Goal: Task Accomplishment & Management: Complete application form

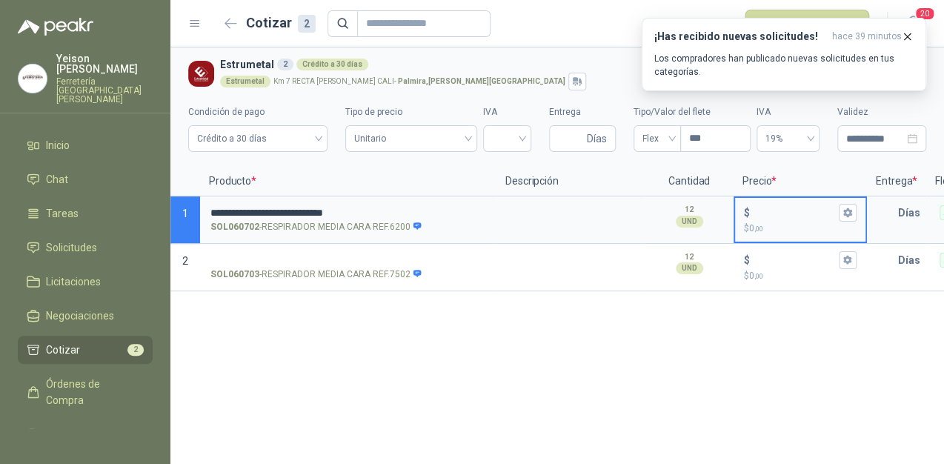
click at [754, 210] on input "$ $ 0 ,00" at bounding box center [794, 212] width 83 height 11
type input "******"
click at [844, 209] on icon "button" at bounding box center [848, 212] width 10 height 10
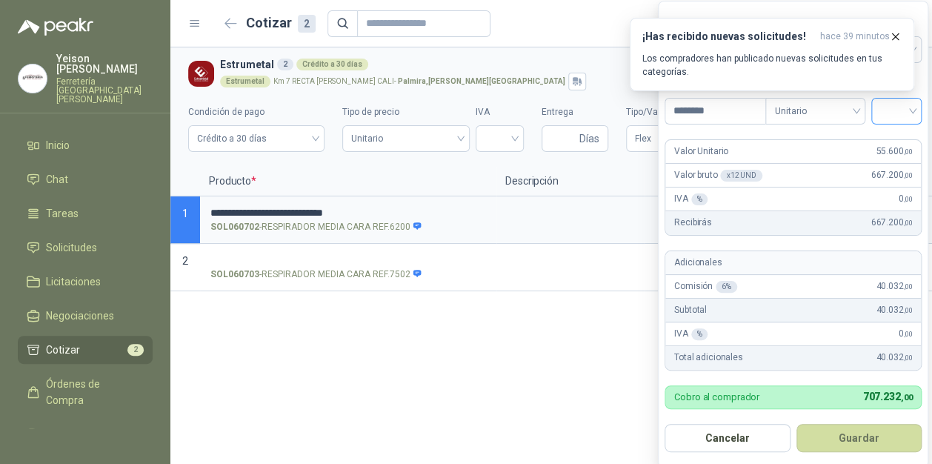
click at [913, 107] on input "search" at bounding box center [896, 110] width 33 height 22
click at [893, 138] on div "19%" at bounding box center [898, 142] width 27 height 16
drag, startPoint x: 859, startPoint y: 434, endPoint x: 833, endPoint y: 413, distance: 33.2
click at [858, 434] on button "Guardar" at bounding box center [860, 438] width 127 height 28
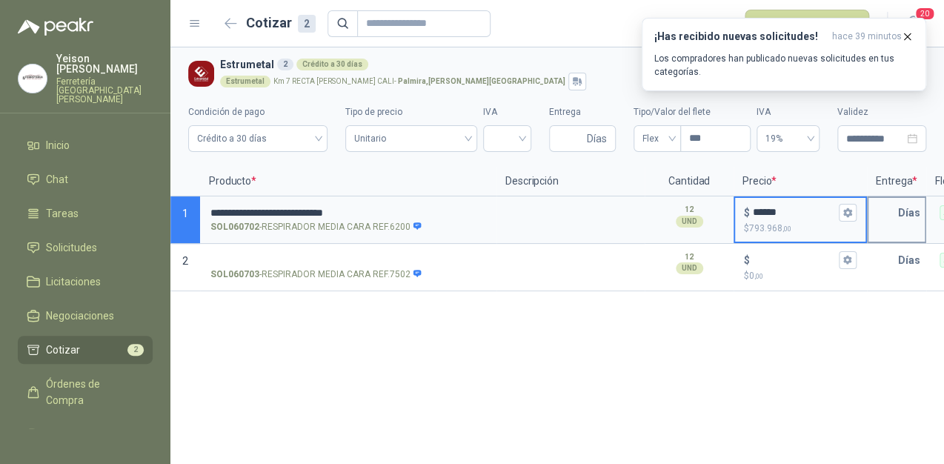
click at [891, 207] on input "text" at bounding box center [883, 213] width 30 height 30
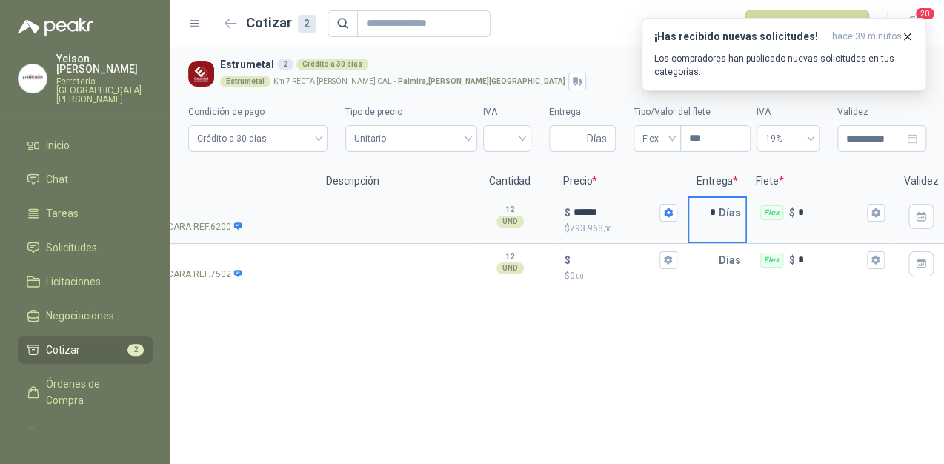
scroll to position [0, 196]
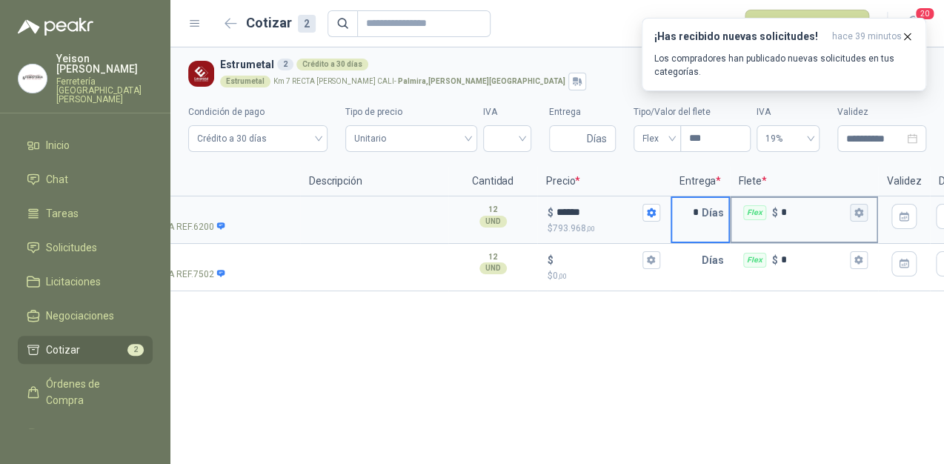
type input "*"
click at [861, 213] on icon "button" at bounding box center [858, 212] width 8 height 9
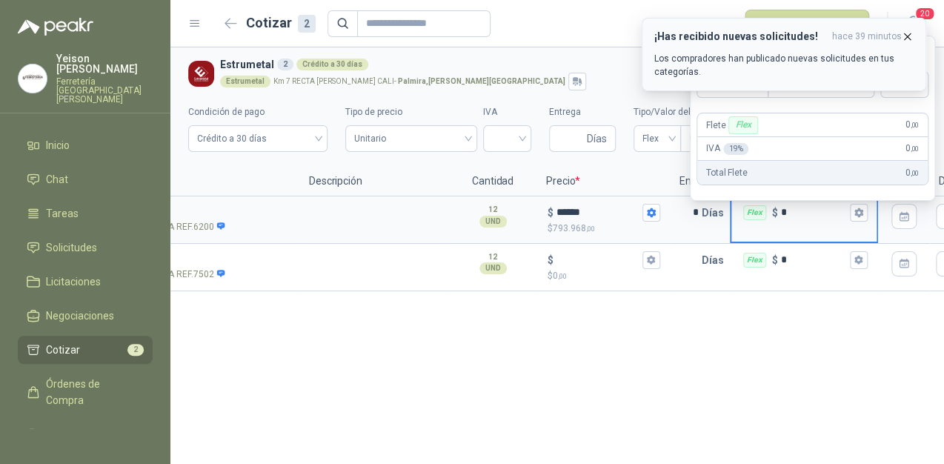
click at [908, 33] on icon "button" at bounding box center [907, 36] width 13 height 13
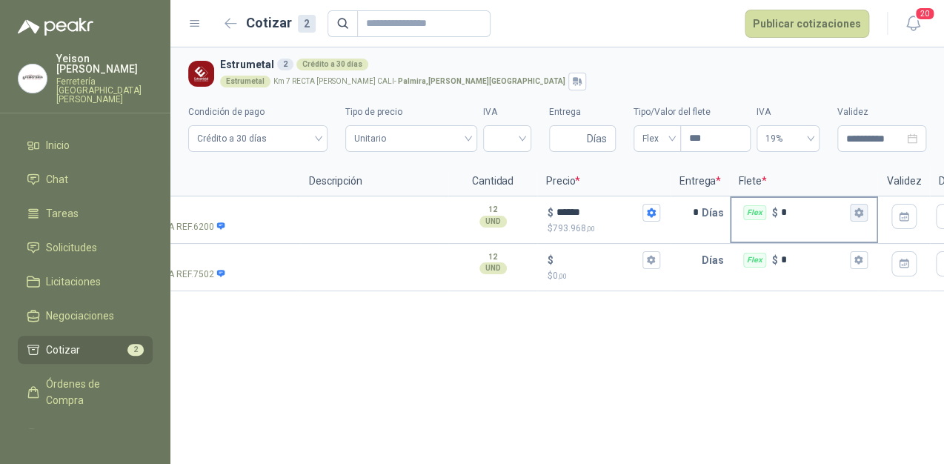
click at [864, 210] on button "Flex $ *" at bounding box center [859, 213] width 18 height 18
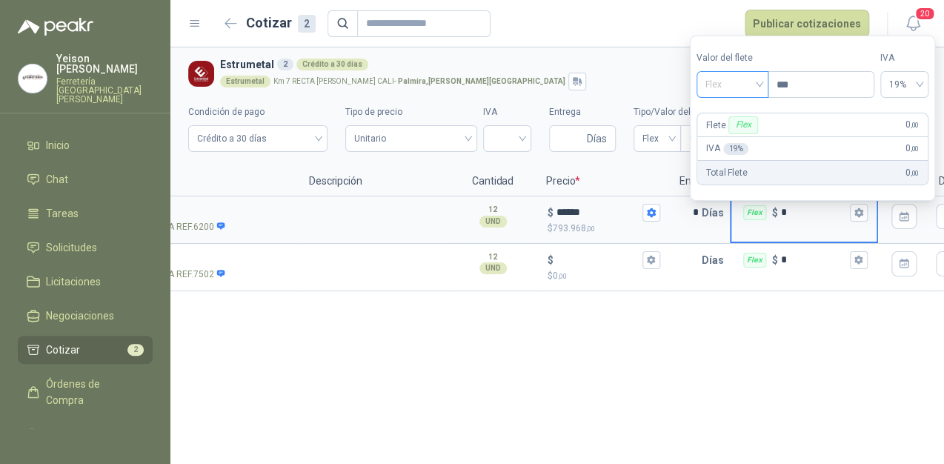
click at [753, 87] on span "Flex" at bounding box center [732, 84] width 54 height 22
click at [732, 136] on div "Incluido" at bounding box center [734, 139] width 52 height 16
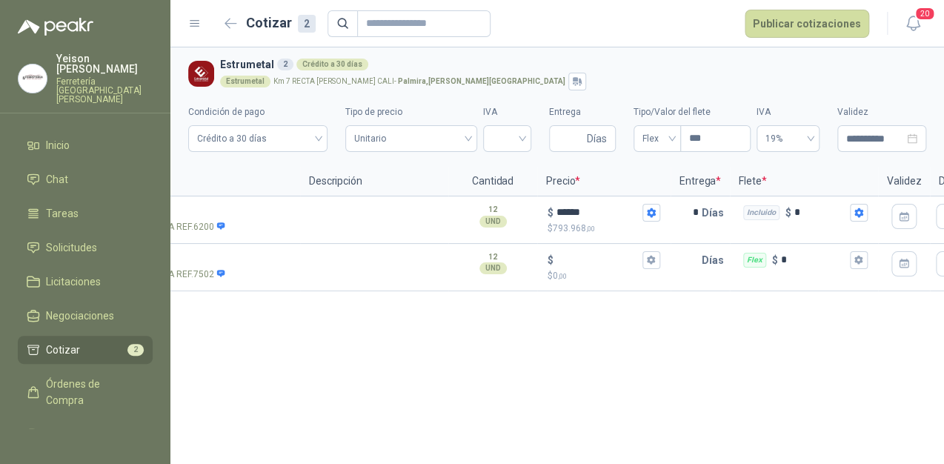
scroll to position [0, 0]
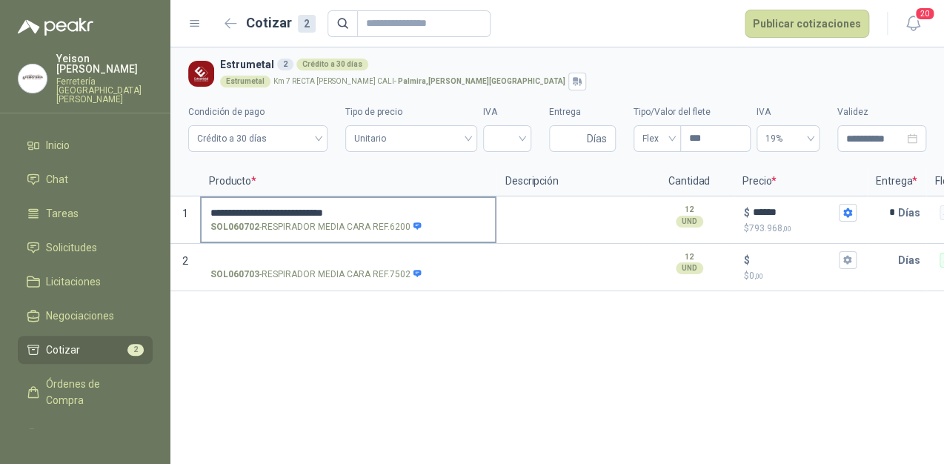
click at [380, 205] on label "**********" at bounding box center [348, 219] width 293 height 42
click at [380, 207] on input "**********" at bounding box center [348, 212] width 276 height 11
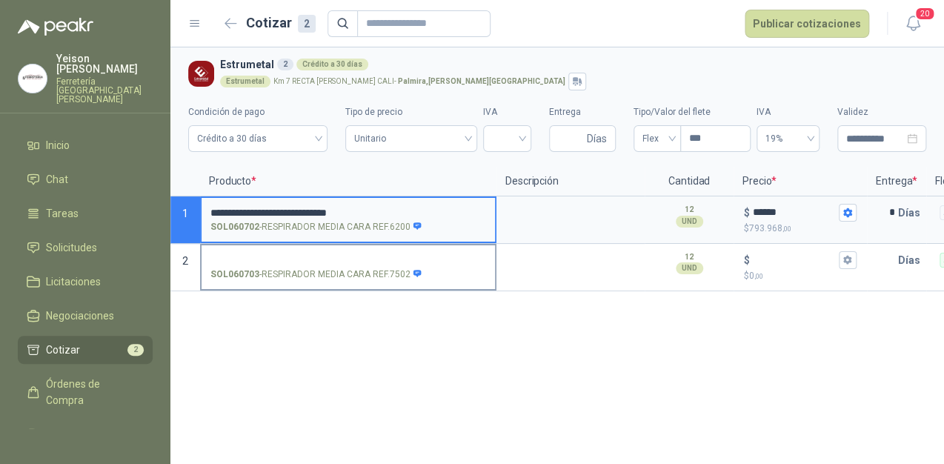
type input "**********"
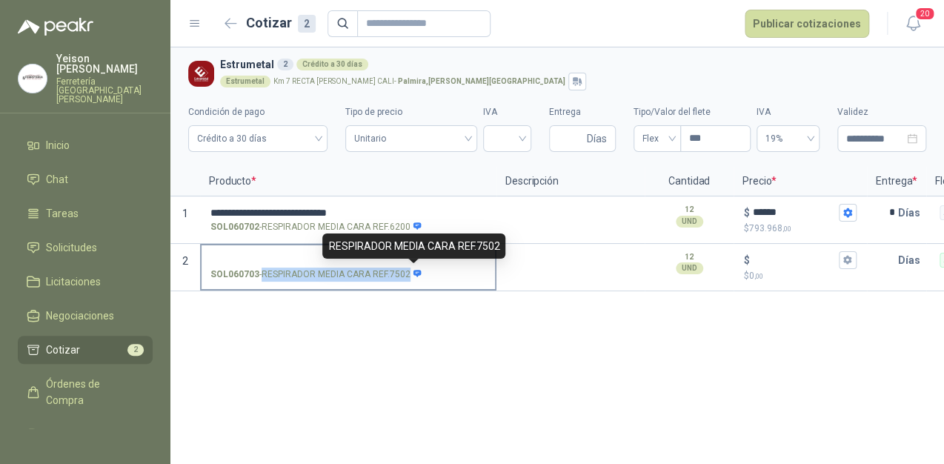
drag, startPoint x: 262, startPoint y: 271, endPoint x: 414, endPoint y: 270, distance: 152.6
click at [414, 270] on p "SOL060703 - RESPIRADOR MEDIA CARA REF.7502" at bounding box center [316, 275] width 212 height 14
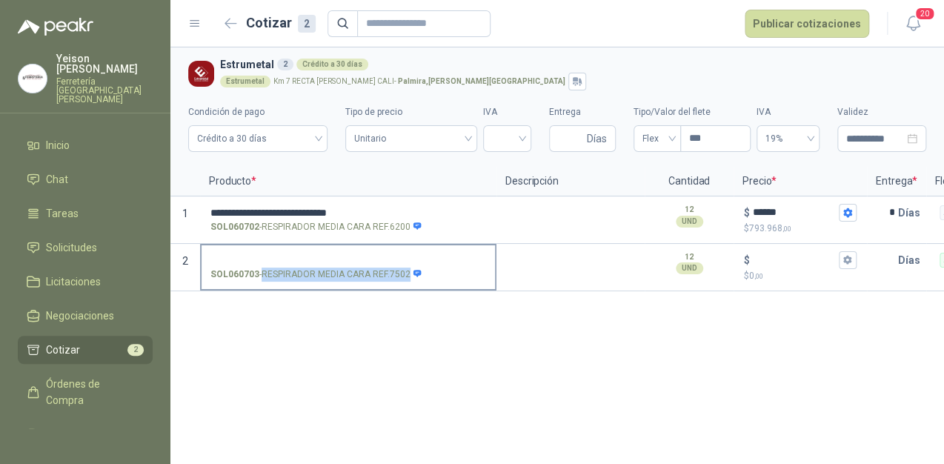
copy div "RESPIRADOR MEDIA CARA REF.7502"
click at [244, 255] on input "SOL060703 - RESPIRADOR MEDIA CARA REF.7502" at bounding box center [348, 260] width 276 height 11
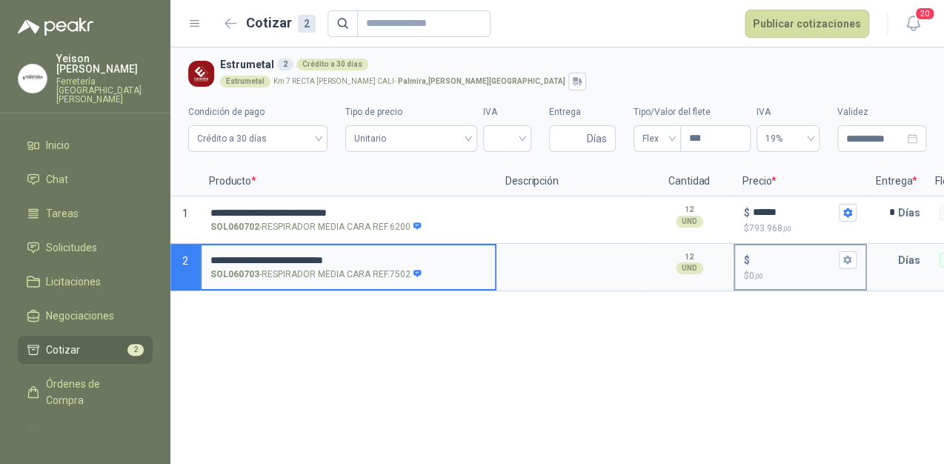
click at [765, 256] on input "$ $ 0 ,00" at bounding box center [794, 259] width 83 height 11
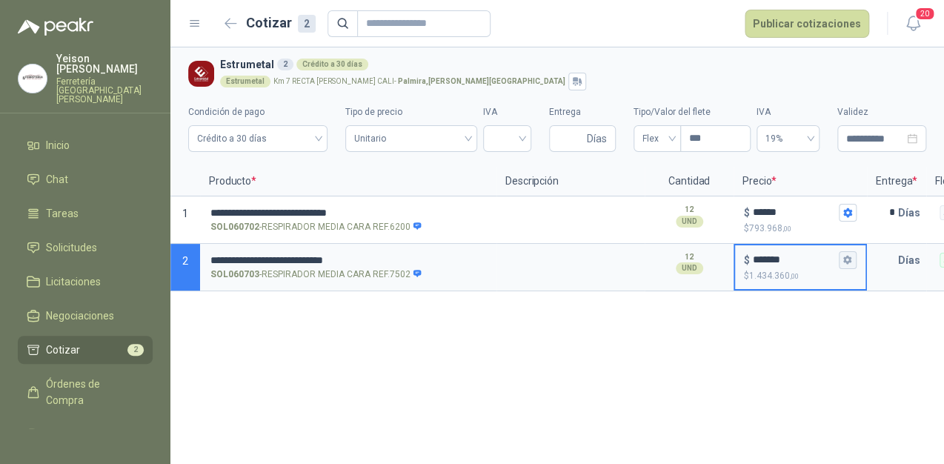
type input "*******"
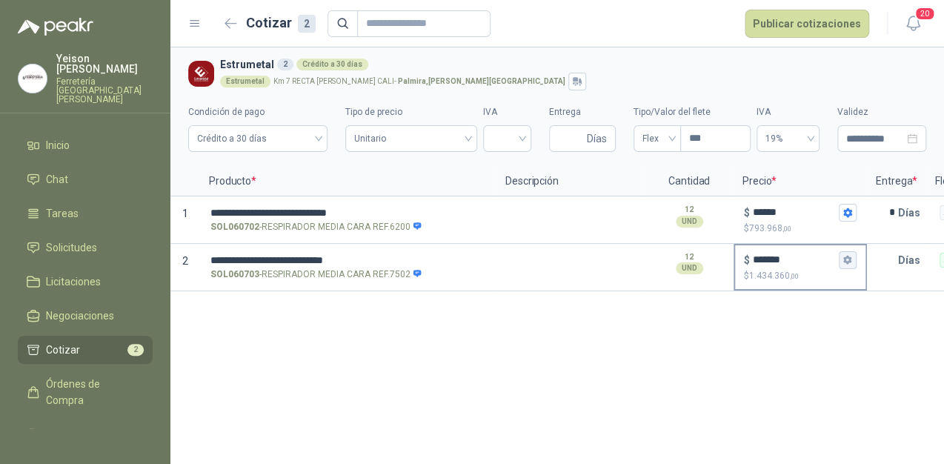
click at [847, 258] on icon "button" at bounding box center [847, 260] width 8 height 9
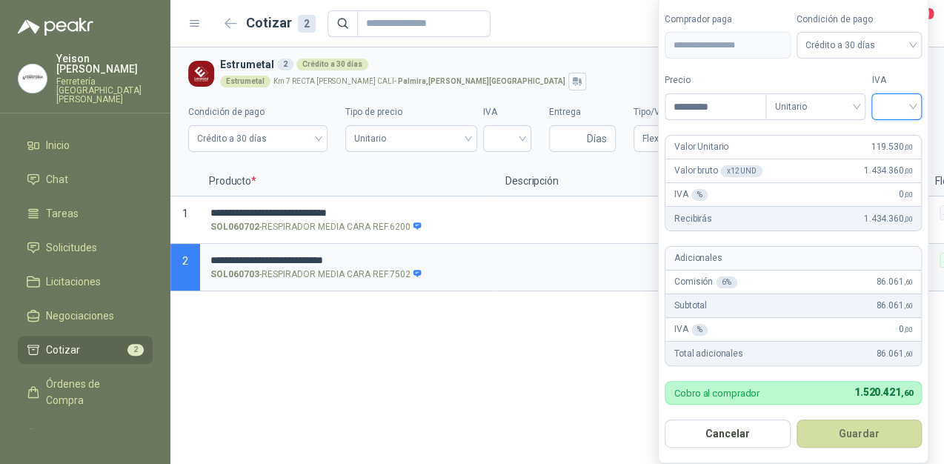
click at [912, 101] on input "search" at bounding box center [896, 105] width 33 height 22
click at [884, 133] on div "19%" at bounding box center [899, 139] width 45 height 24
click at [854, 443] on button "Guardar" at bounding box center [861, 433] width 127 height 28
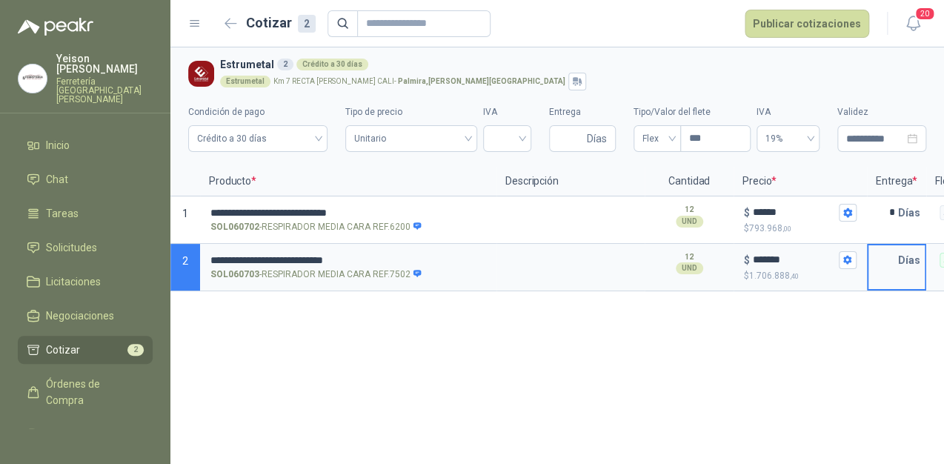
click at [884, 258] on input "text" at bounding box center [883, 260] width 30 height 30
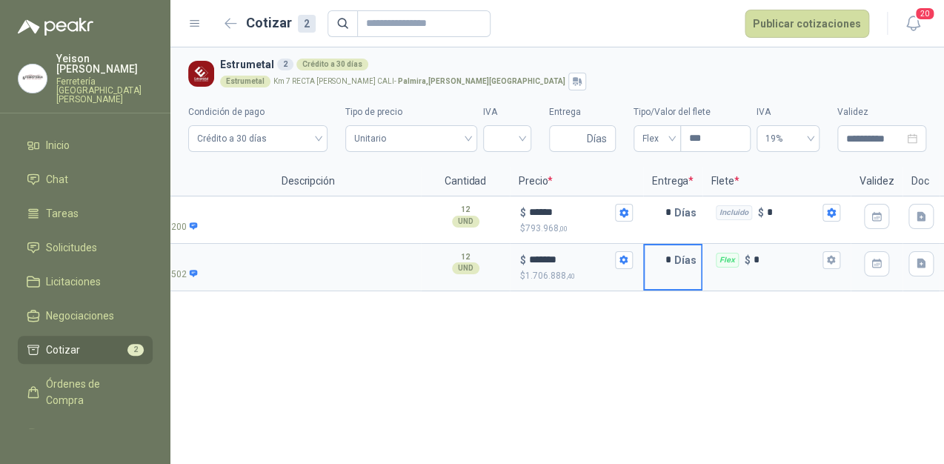
scroll to position [0, 225]
type input "*"
click at [828, 264] on icon "button" at bounding box center [830, 260] width 10 height 10
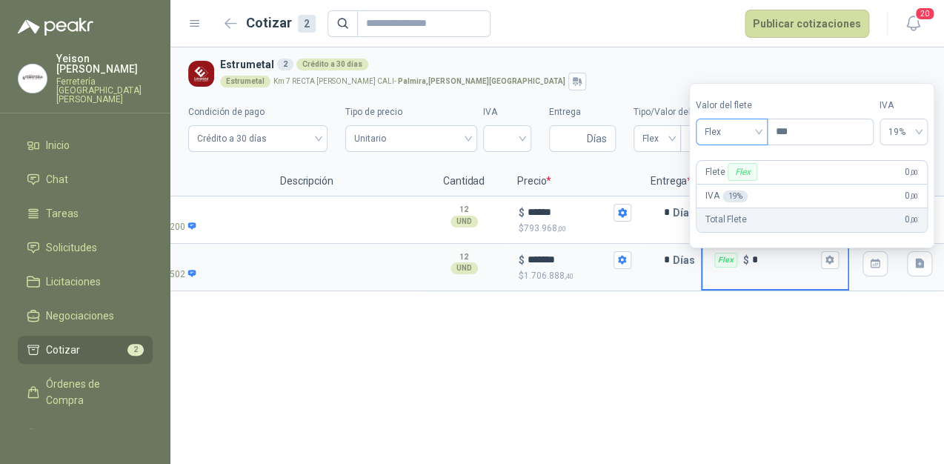
click at [754, 137] on span "Flex" at bounding box center [732, 132] width 54 height 22
click at [742, 184] on div "Incluido" at bounding box center [734, 187] width 52 height 16
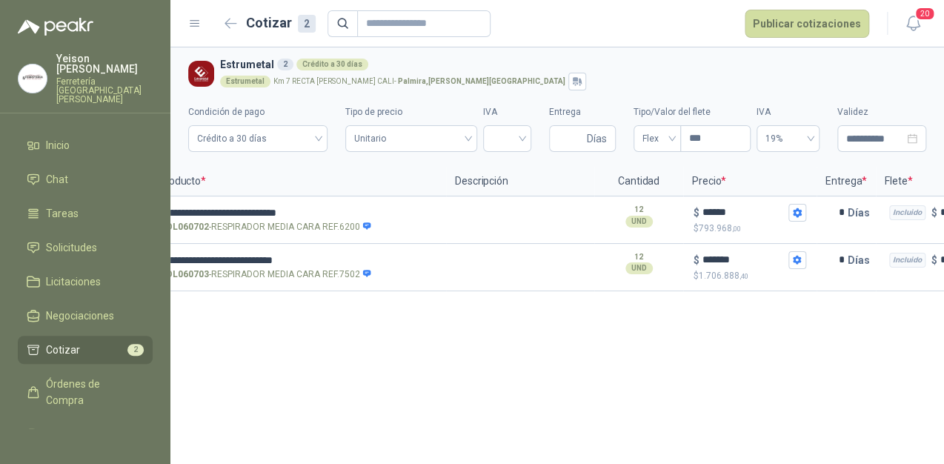
scroll to position [0, 0]
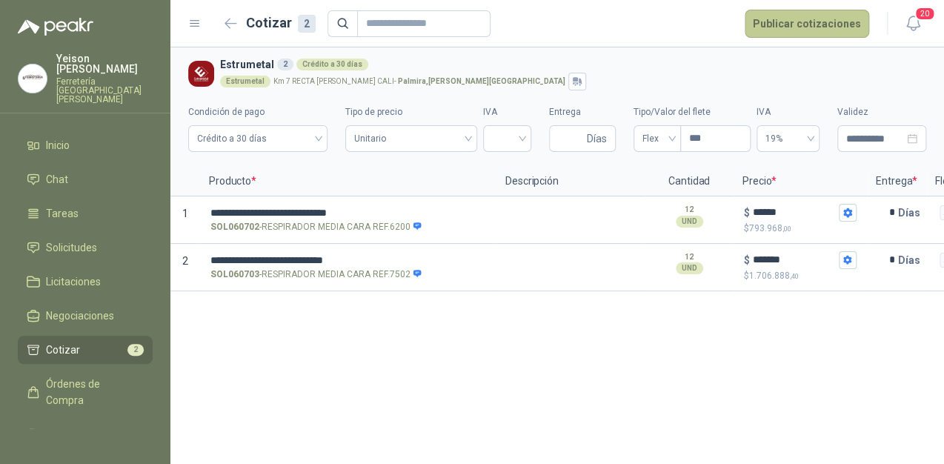
click at [794, 24] on button "Publicar cotizaciones" at bounding box center [807, 24] width 124 height 28
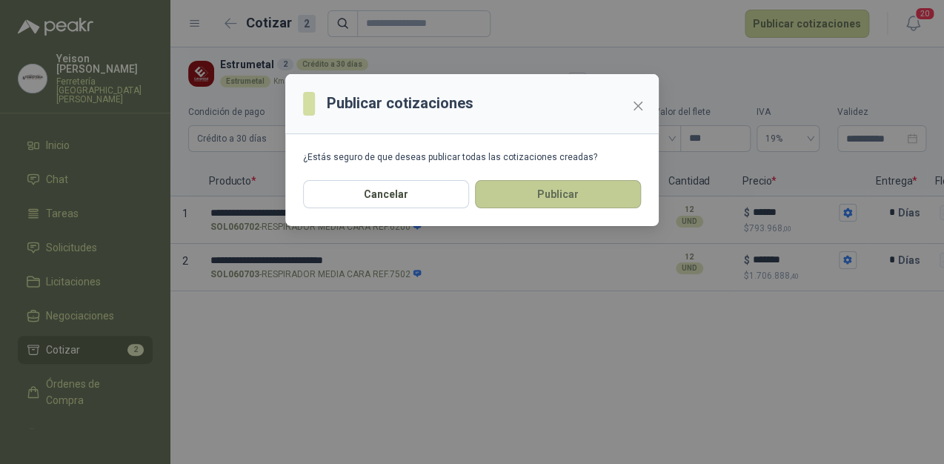
click at [521, 193] on button "Publicar" at bounding box center [558, 194] width 166 height 28
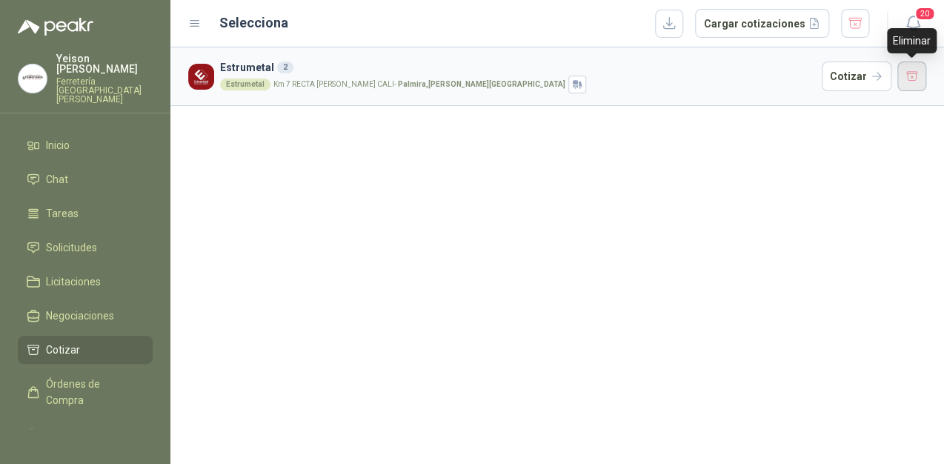
click at [908, 68] on button "button" at bounding box center [912, 77] width 30 height 30
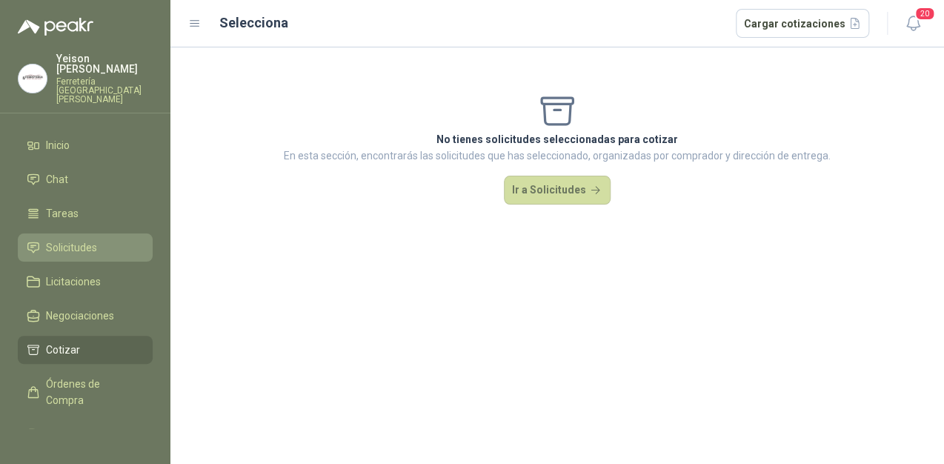
click at [95, 239] on span "Solicitudes" at bounding box center [71, 247] width 51 height 16
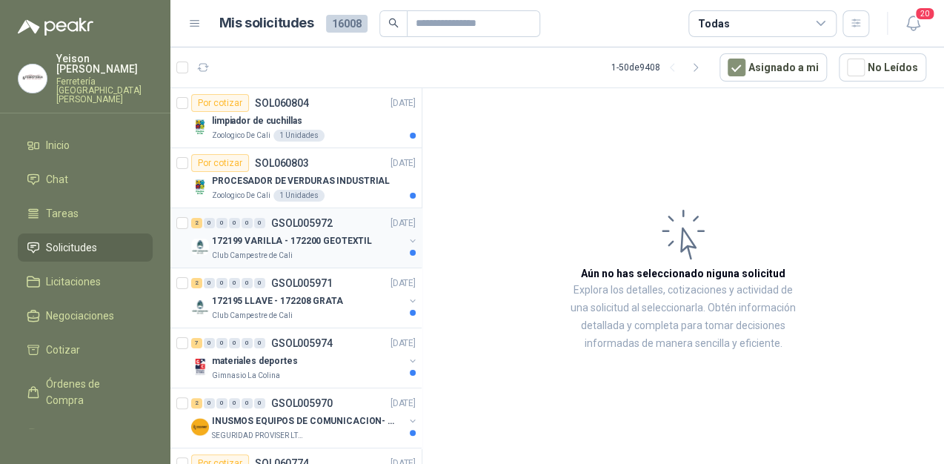
click at [325, 246] on p "172199 VARILLA - 172200 GEOTEXTIL" at bounding box center [292, 241] width 160 height 14
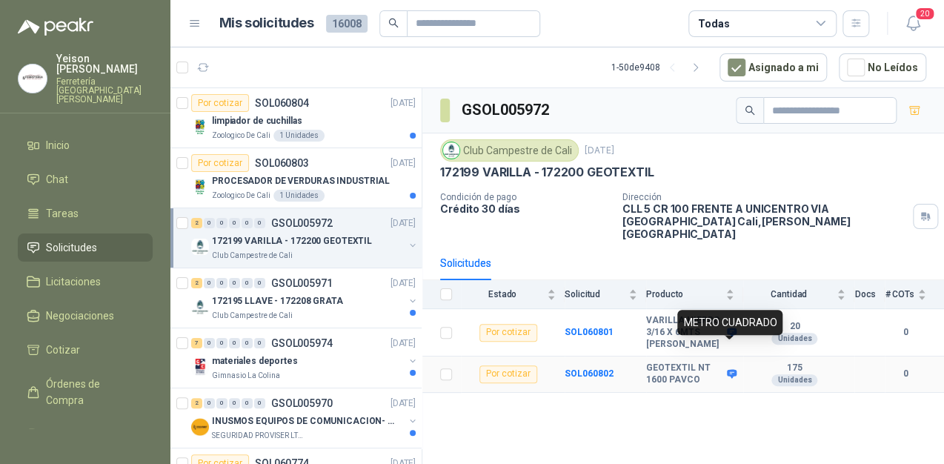
click at [735, 370] on icon at bounding box center [732, 374] width 10 height 9
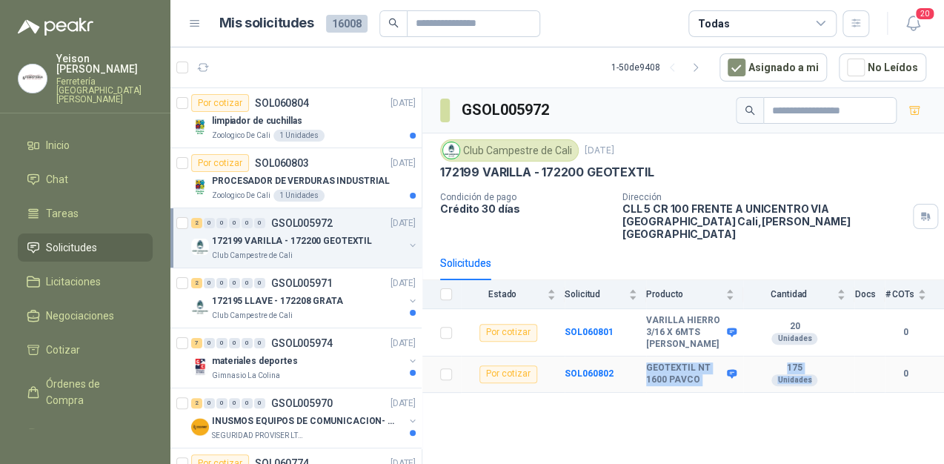
drag, startPoint x: 648, startPoint y: 337, endPoint x: 815, endPoint y: 355, distance: 168.4
click at [815, 356] on tr "Por cotizar SOL060802 GEOTEXTIL NT 1600 PAVCO 175 Unidades 0" at bounding box center [683, 374] width 522 height 36
copy tr "GEOTEXTIL NT 1600 PAVCO 175 Unidades"
click at [276, 299] on p "172195 LLAVE - 172208 GRATA" at bounding box center [277, 301] width 131 height 14
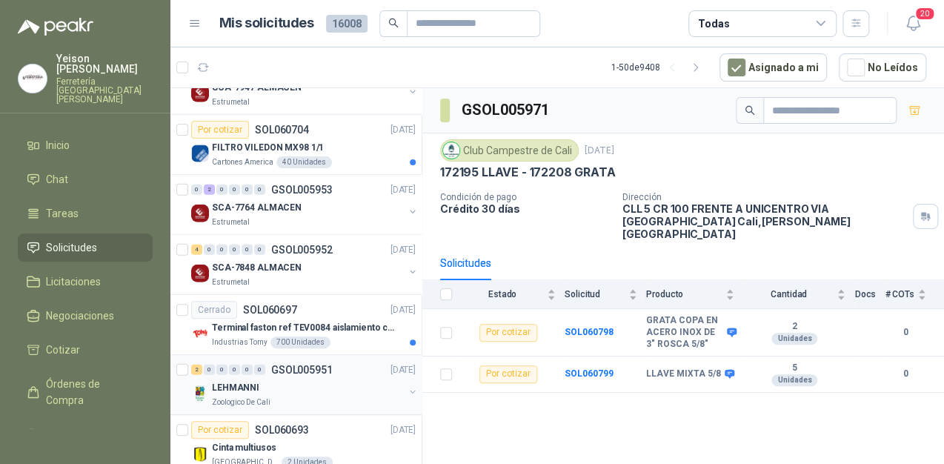
scroll to position [1660, 0]
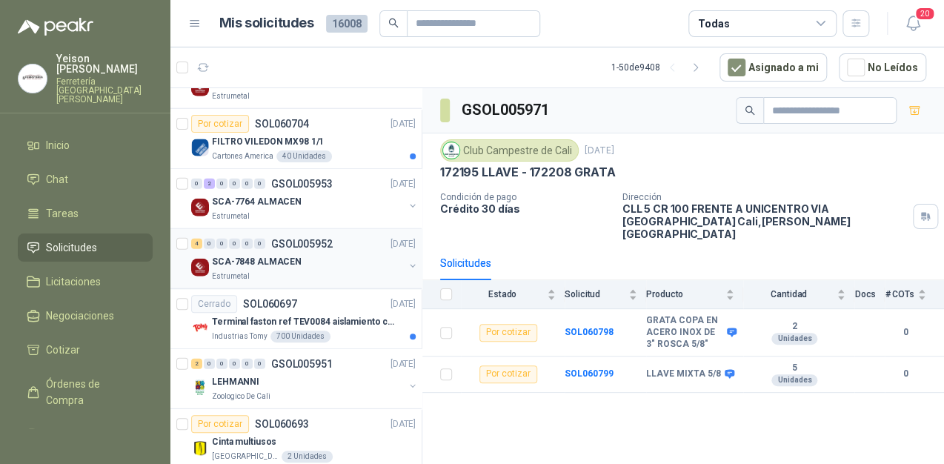
click at [293, 261] on p "SCA-7848 ALMACEN" at bounding box center [257, 262] width 90 height 14
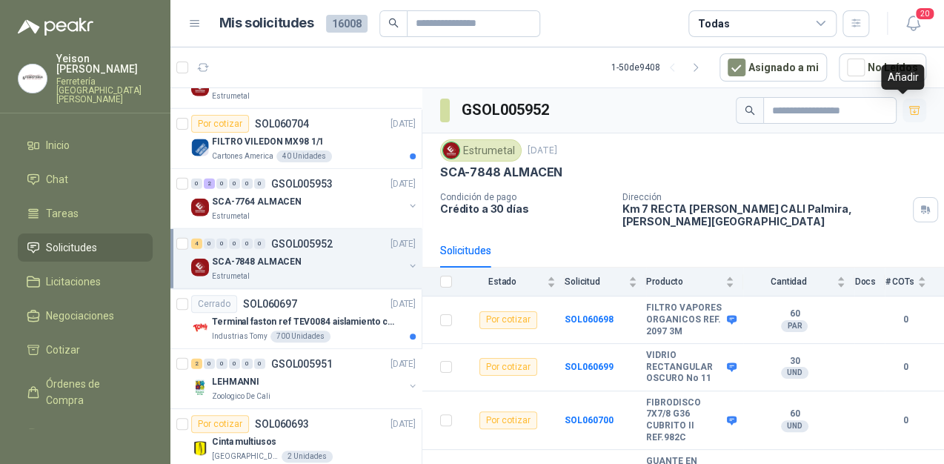
click at [906, 116] on button "button" at bounding box center [915, 111] width 24 height 24
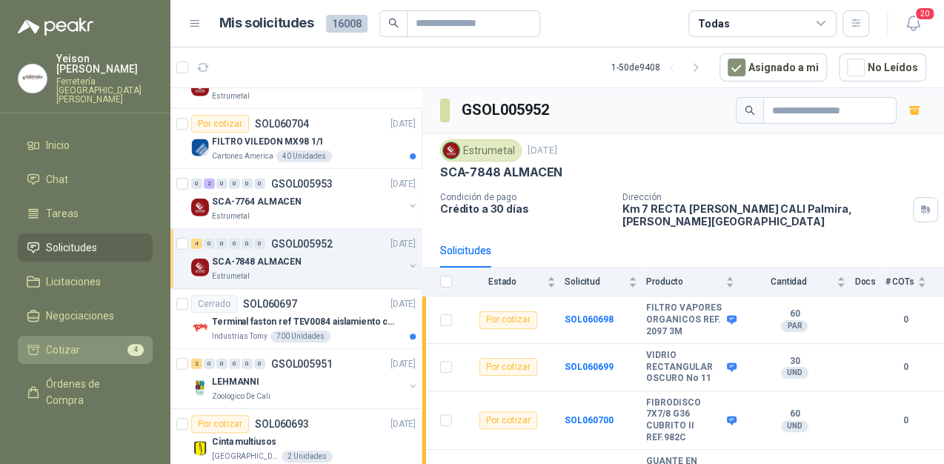
click at [96, 342] on li "Cotizar 4" at bounding box center [85, 350] width 117 height 16
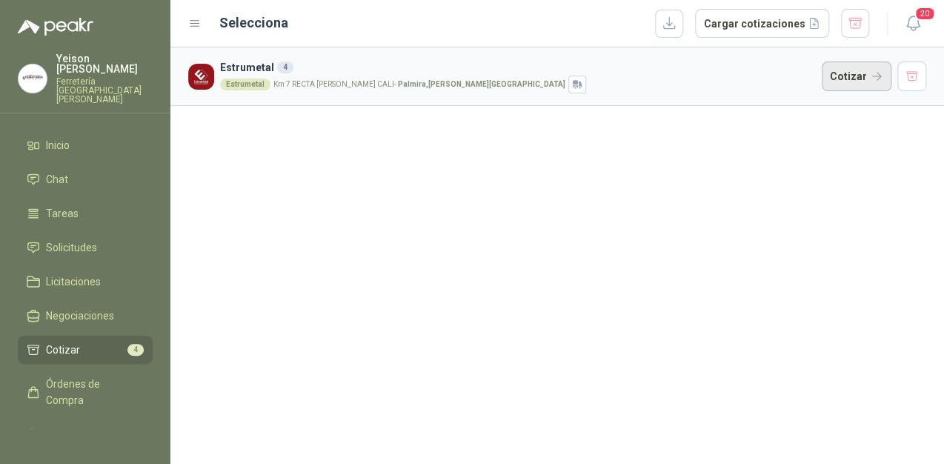
click at [863, 79] on button "Cotizar" at bounding box center [857, 77] width 70 height 30
